Goal: Information Seeking & Learning: Learn about a topic

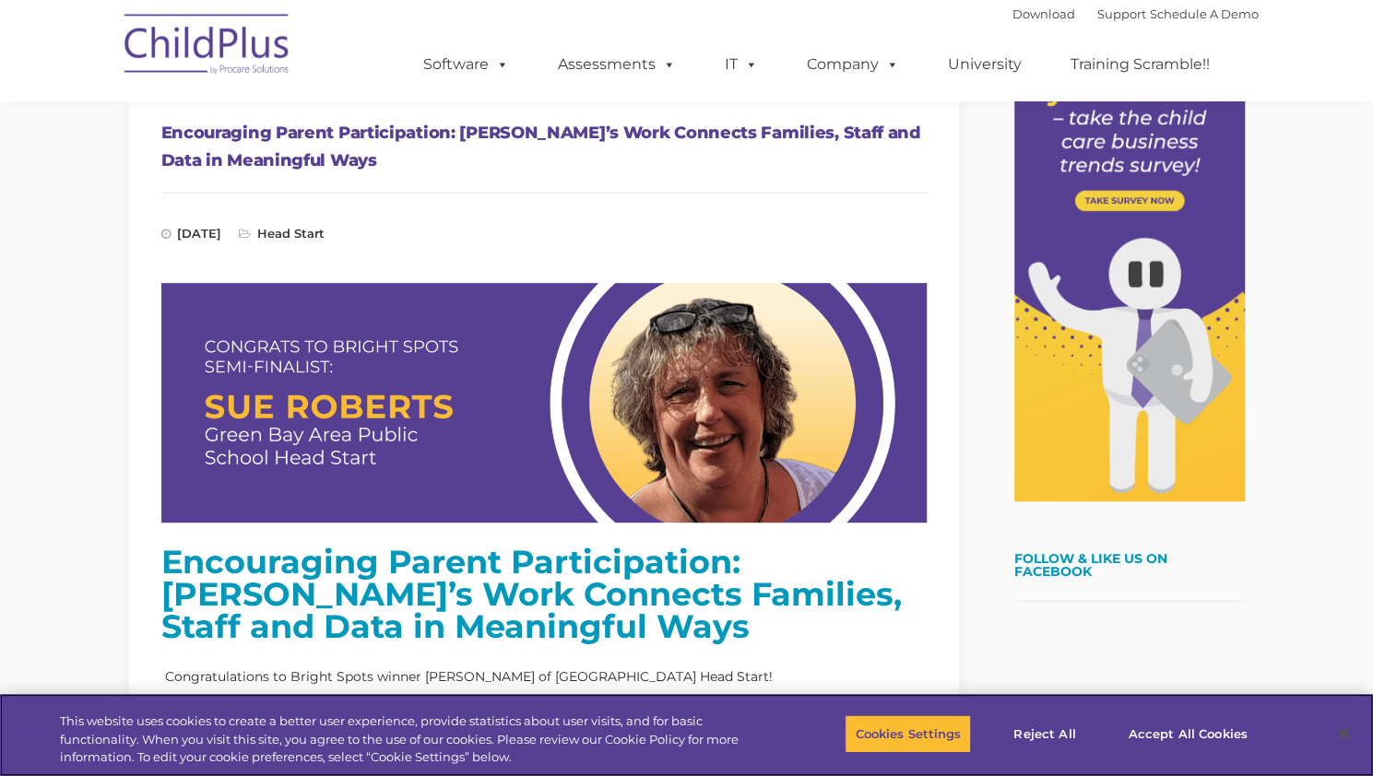
scroll to position [296, 0]
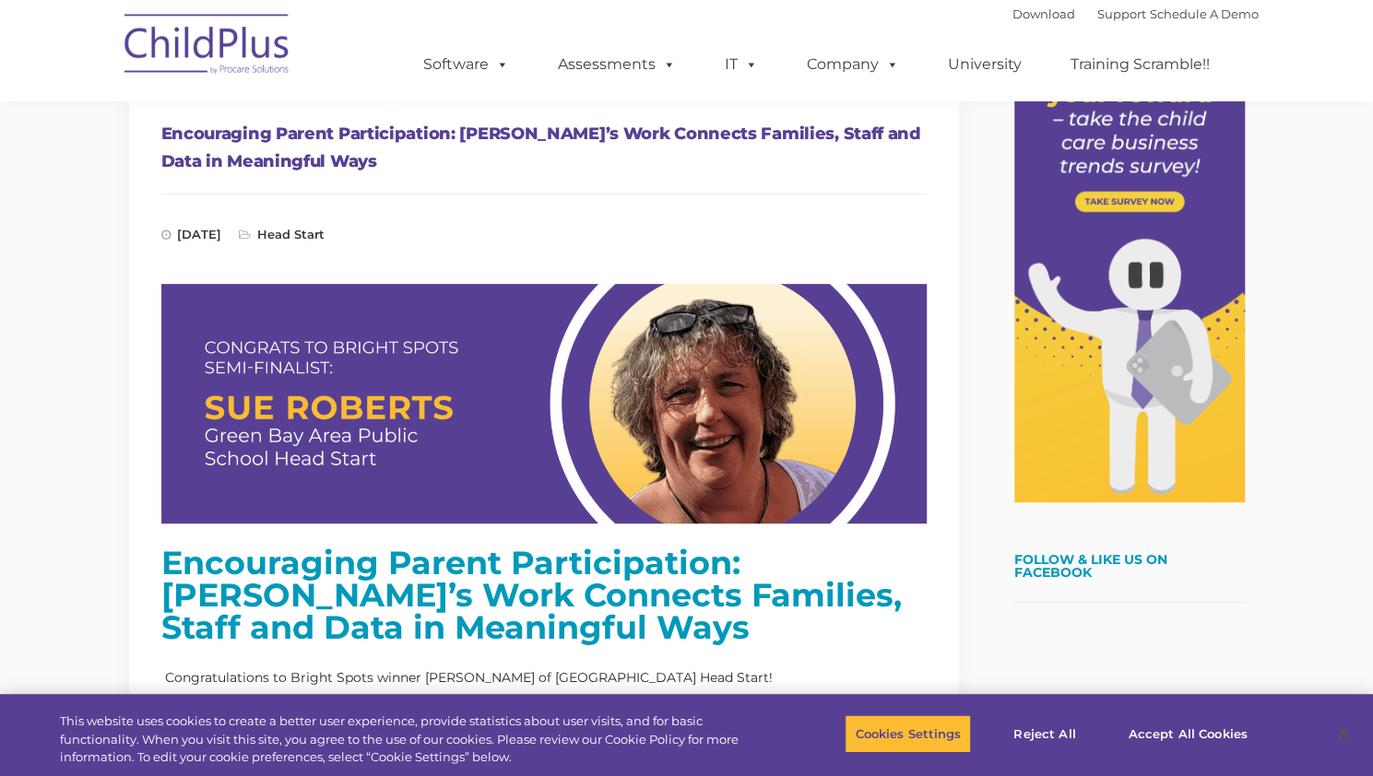
click at [549, 132] on h1 "Encouraging Parent Participation: [PERSON_NAME]’s Work Connects Families, Staff…" at bounding box center [543, 147] width 765 height 55
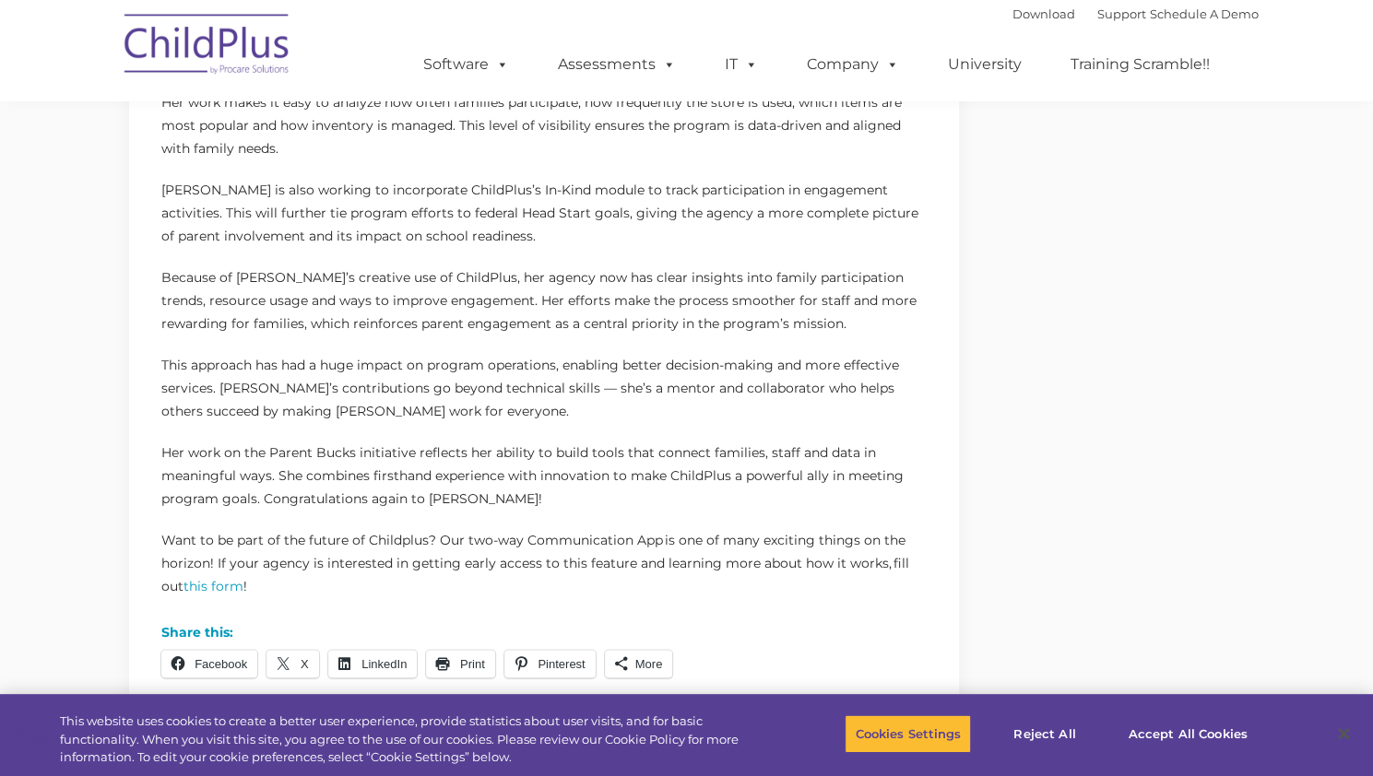
scroll to position [1107, 0]
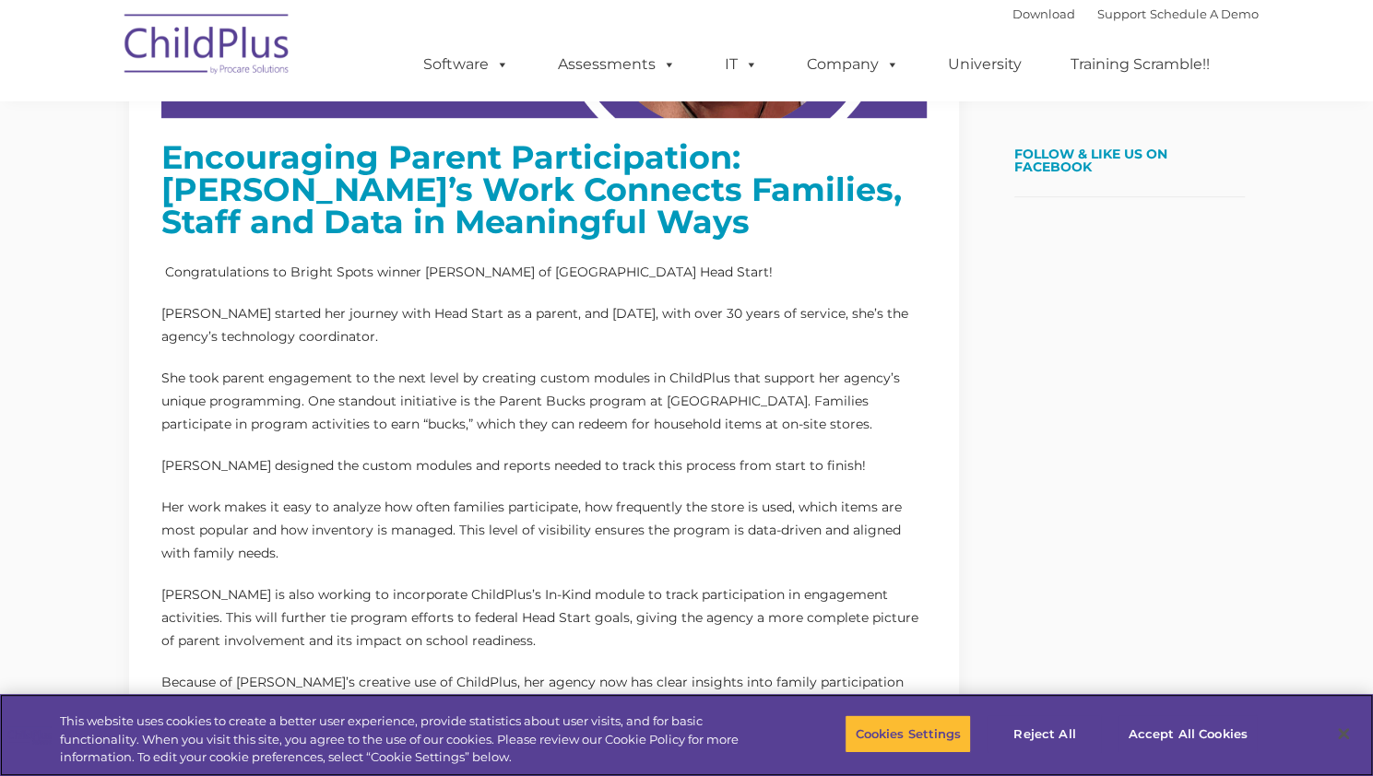
scroll to position [703, 0]
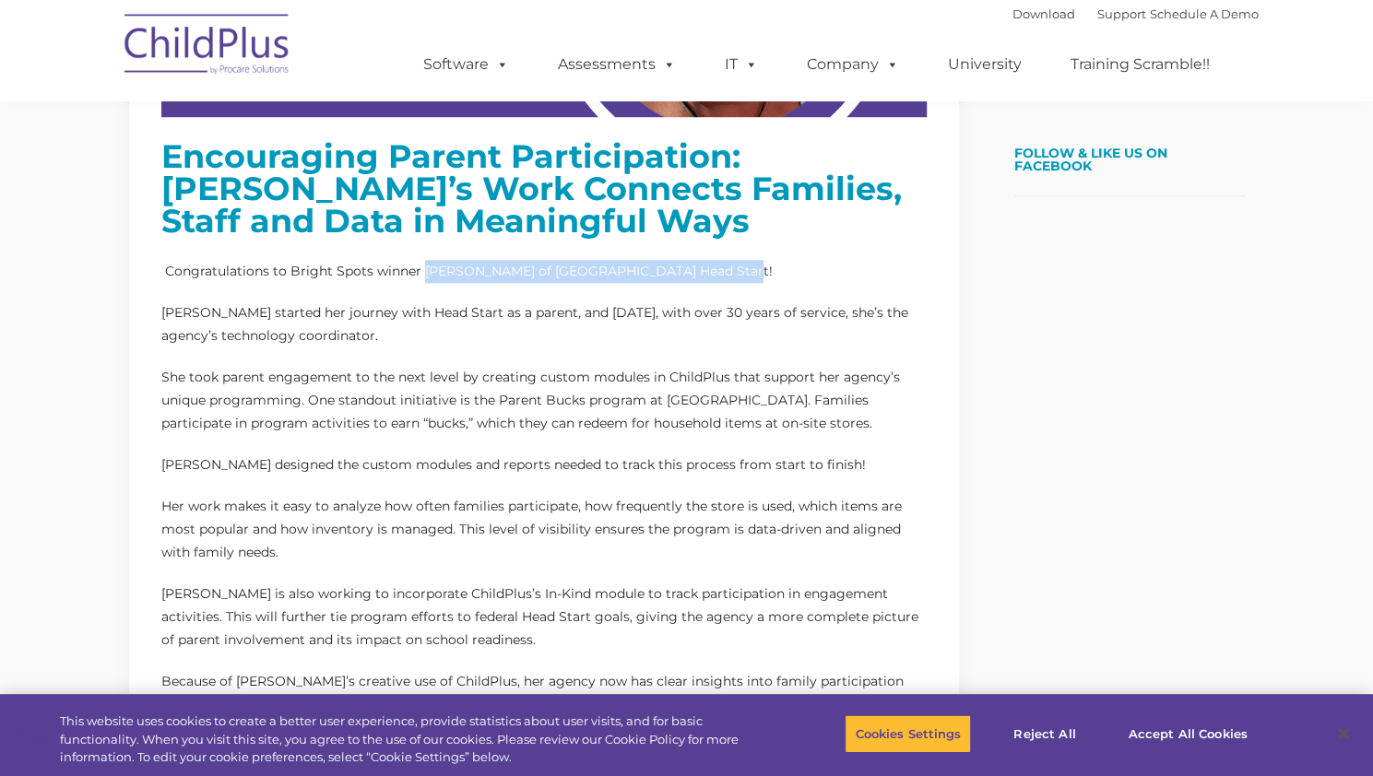
drag, startPoint x: 421, startPoint y: 273, endPoint x: 715, endPoint y: 270, distance: 293.2
click at [715, 270] on p "​ Congratulations to Bright Spots winner Sue Roberts of Green Bay Area Public S…" at bounding box center [543, 271] width 765 height 23
copy p "Sue Roberts of Green Bay Area Public School"
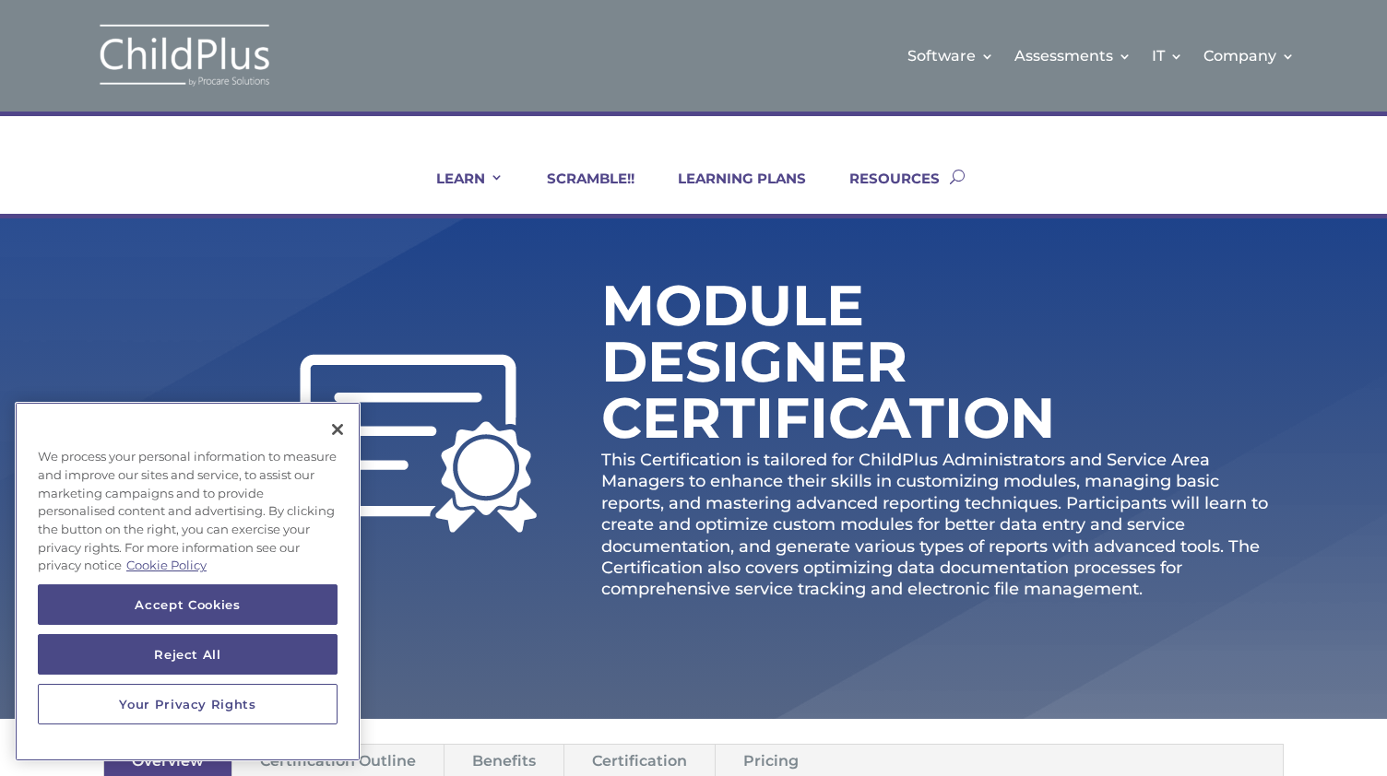
click at [341, 472] on div "We process your personal information to measure and improve our sites and servi…" at bounding box center [188, 512] width 346 height 146
click at [342, 434] on button "Close" at bounding box center [337, 429] width 41 height 41
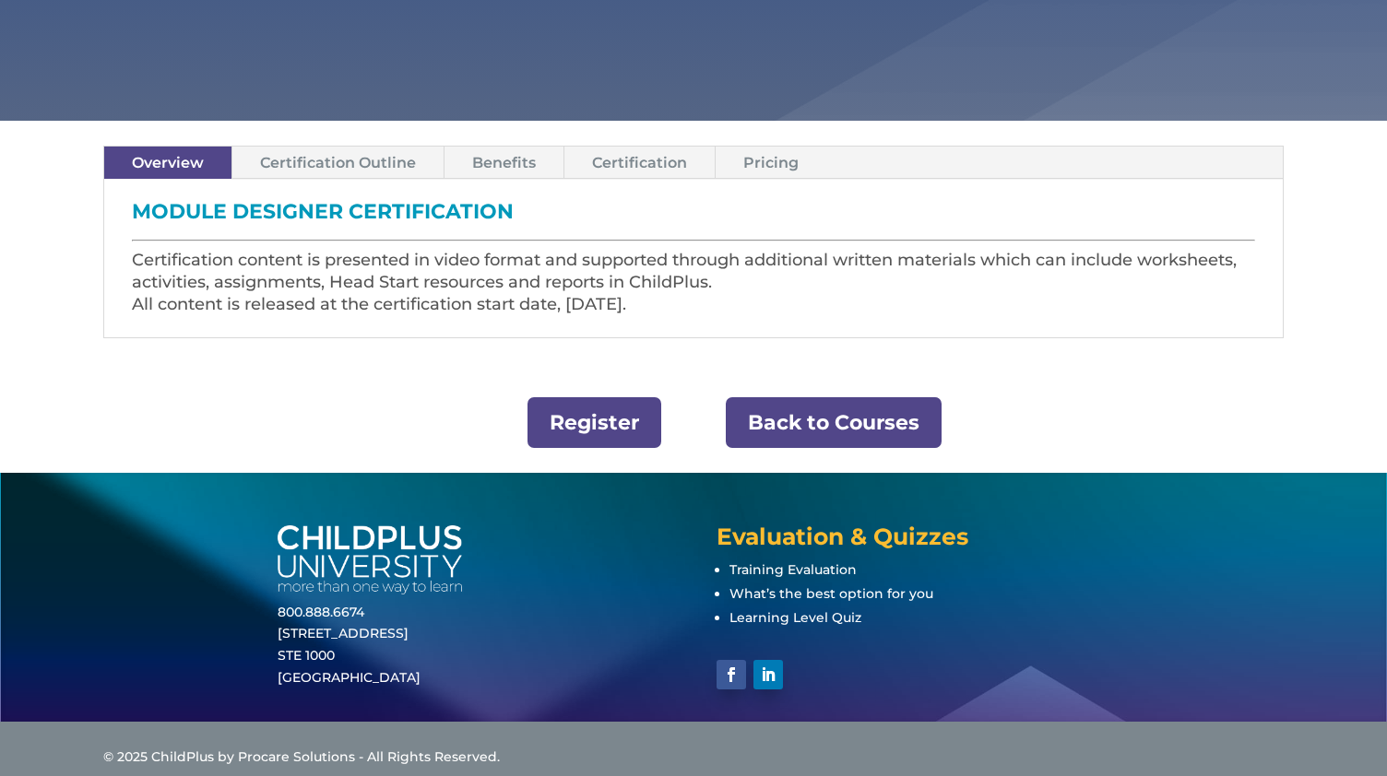
scroll to position [596, 0]
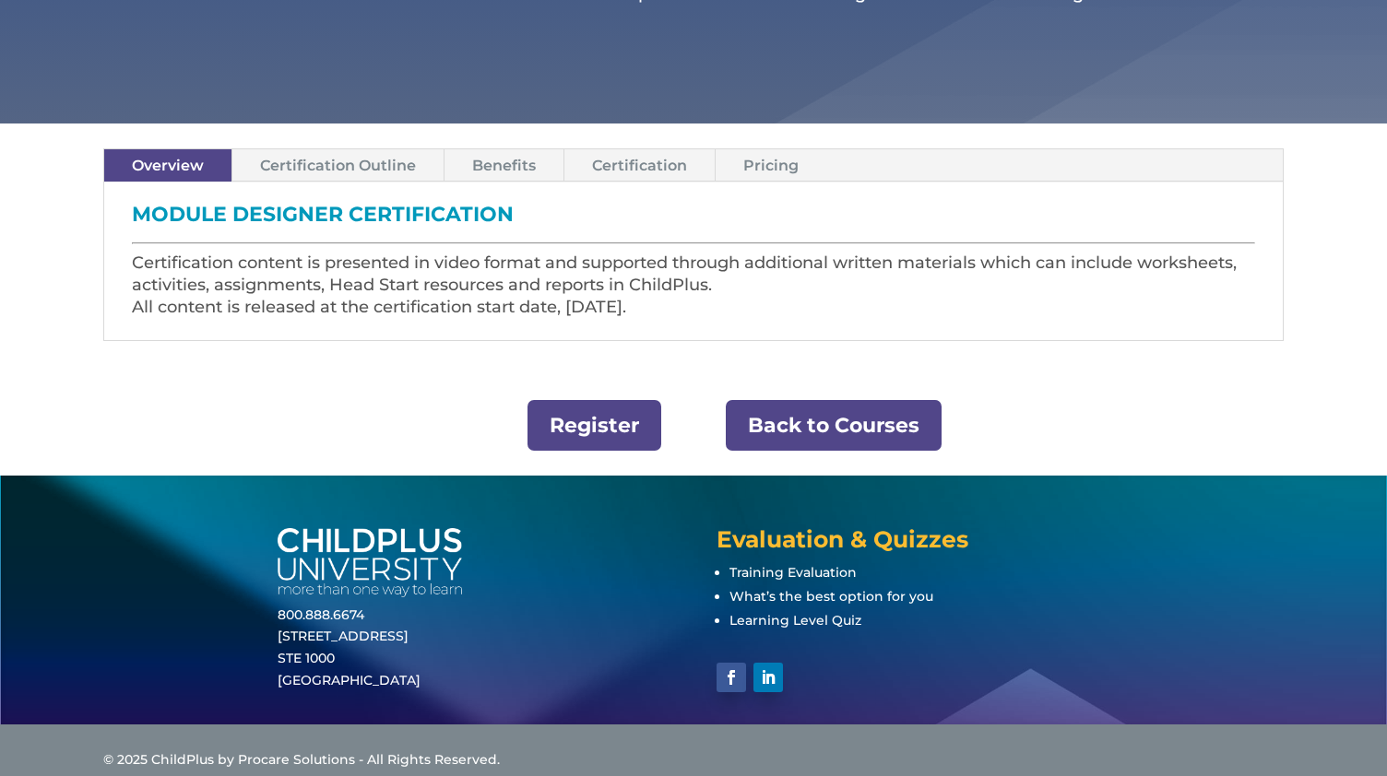
click at [583, 411] on link "Register" at bounding box center [594, 425] width 134 height 51
click at [355, 159] on link "Certification Outline" at bounding box center [337, 165] width 211 height 32
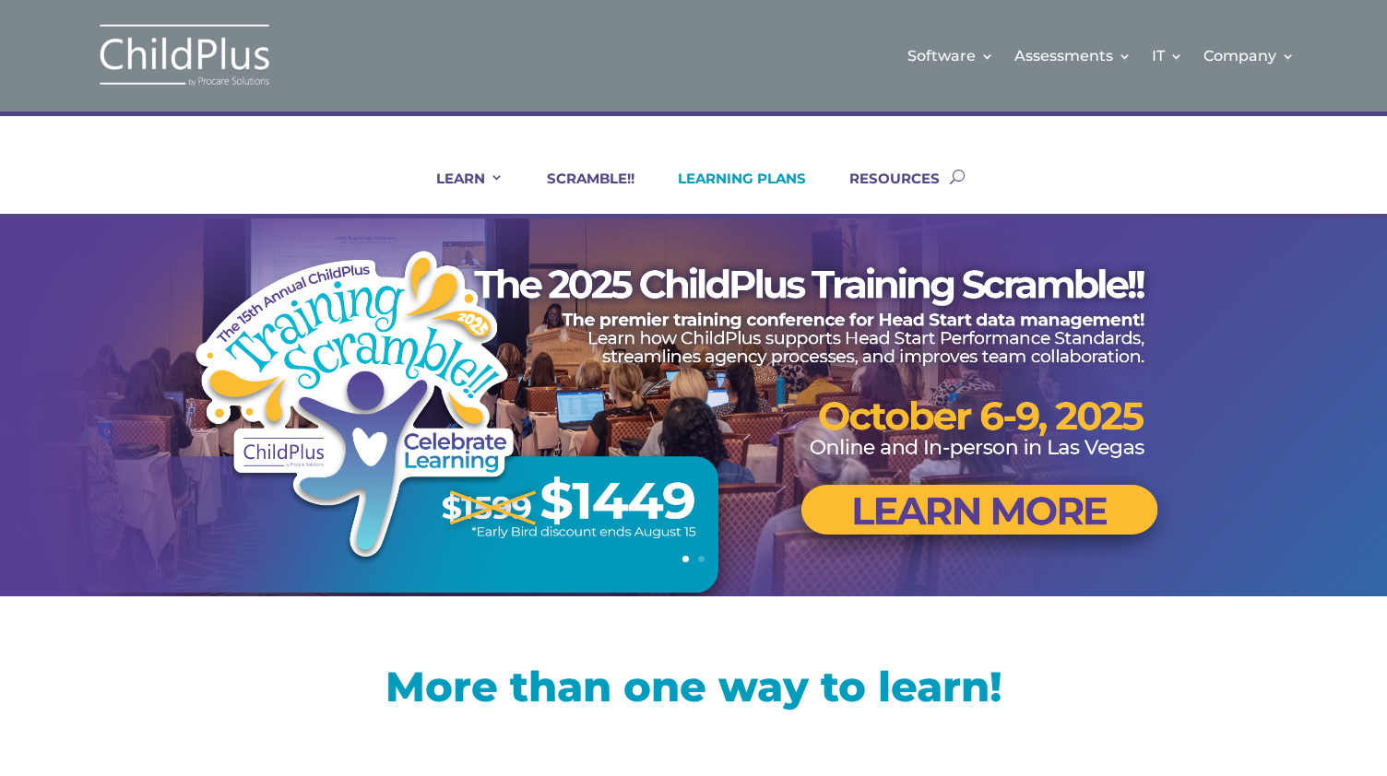
click at [744, 183] on link "LEARNING PLANS" at bounding box center [730, 192] width 151 height 44
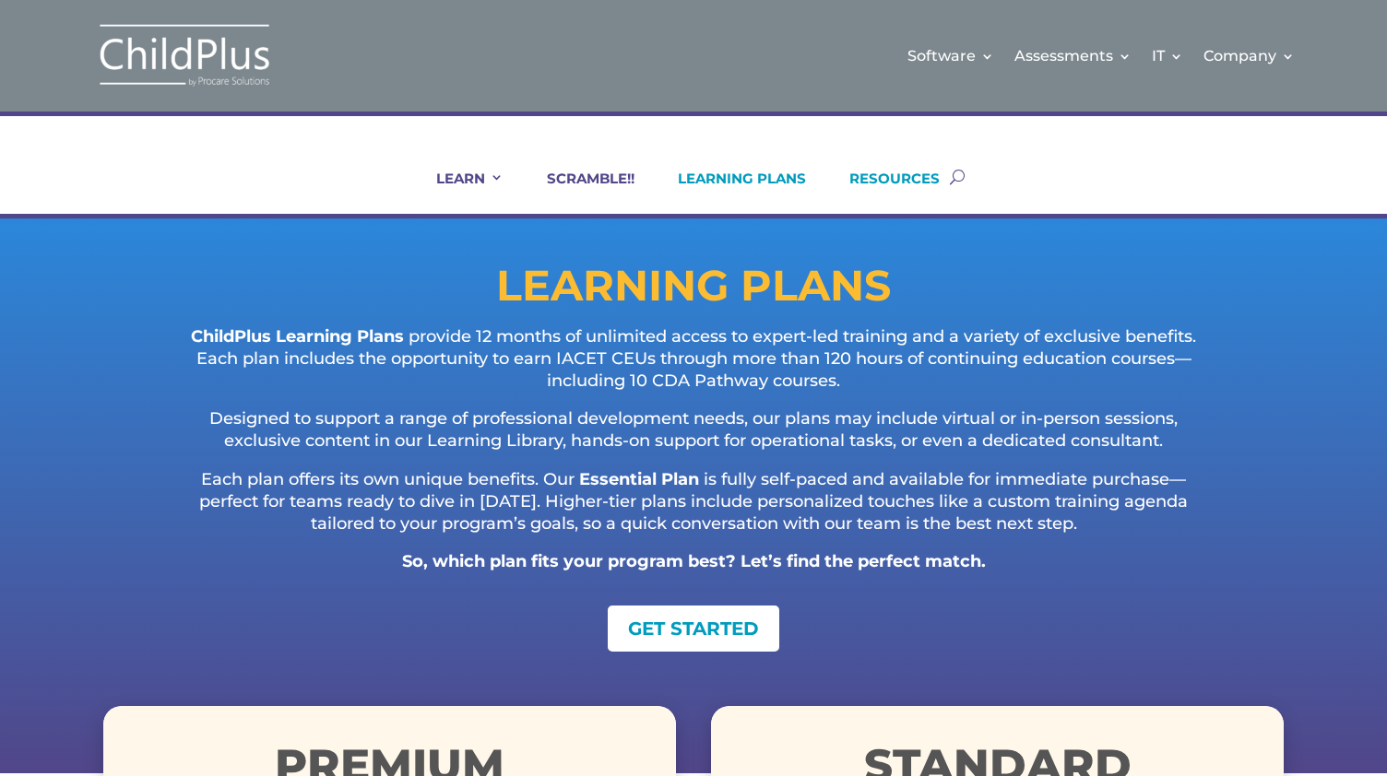
click at [898, 183] on link "RESOURCES" at bounding box center [882, 192] width 113 height 44
